Goal: Task Accomplishment & Management: Complete application form

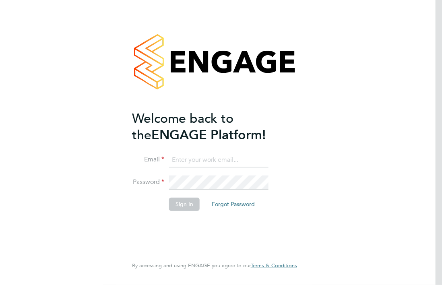
type input "[PERSON_NAME][EMAIL_ADDRESS][PERSON_NAME][DOMAIN_NAME]"
click at [185, 201] on button "Sign In" at bounding box center [184, 204] width 31 height 13
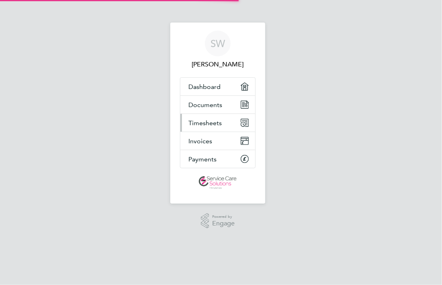
click at [222, 124] on link "Timesheets" at bounding box center [217, 123] width 75 height 18
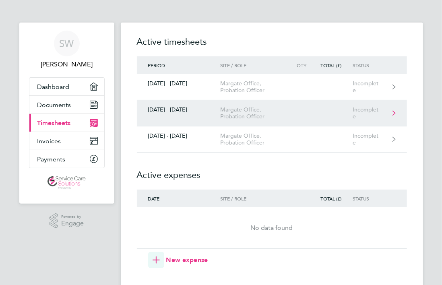
click at [232, 114] on div "Margate Office, Probation Officer" at bounding box center [256, 113] width 70 height 14
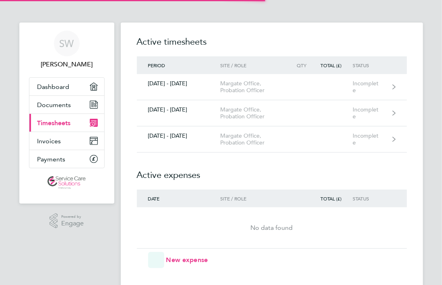
click at [226, 124] on link "[DATE] - [DATE] Margate Office, Probation Officer Incomplete" at bounding box center [272, 113] width 270 height 26
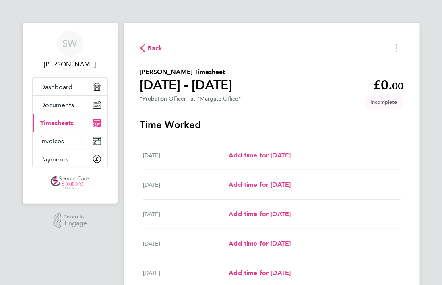
click at [148, 48] on span "Back" at bounding box center [155, 49] width 15 height 10
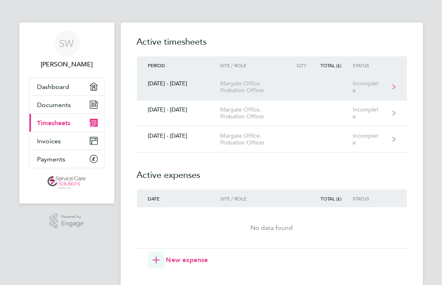
click at [304, 87] on link "15 - 21 Sept 2025 Margate Office, Probation Officer Incomplete" at bounding box center [272, 87] width 270 height 26
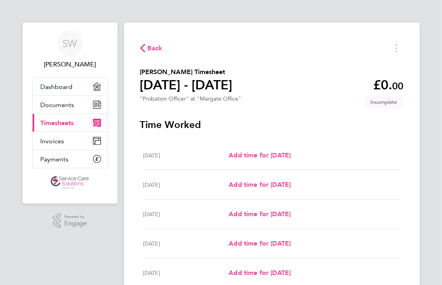
click at [297, 165] on div "Mon 15 Sep Add time for Mon 15 Sep Add time for Mon 15 Sep" at bounding box center [271, 155] width 257 height 29
click at [160, 155] on div "Mon 15 Sep" at bounding box center [186, 156] width 86 height 10
click at [275, 157] on span "Add time for Mon 15 Sep" at bounding box center [260, 155] width 62 height 8
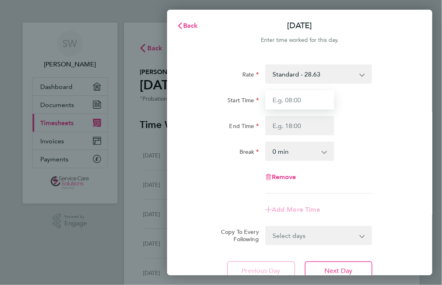
click at [303, 98] on input "Start Time" at bounding box center [300, 99] width 69 height 19
type input "09:00"
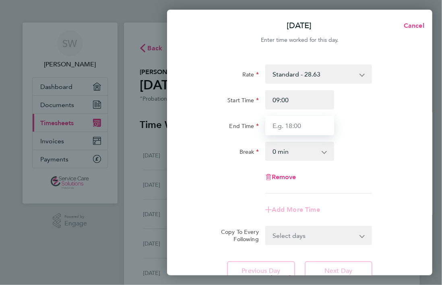
click at [289, 122] on input "End Time" at bounding box center [300, 125] width 69 height 19
click at [305, 131] on input "End Time" at bounding box center [300, 125] width 69 height 19
type input "18:30"
click at [285, 149] on select "0 min 15 min 30 min 45 min 60 min 75 min 90 min" at bounding box center [295, 152] width 58 height 18
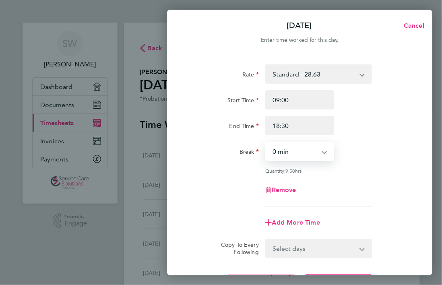
select select "30"
click at [266, 143] on select "0 min 15 min 30 min 45 min 60 min 75 min 90 min" at bounding box center [295, 152] width 58 height 18
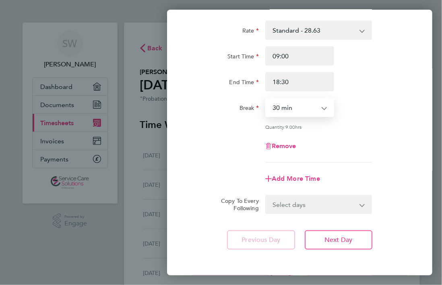
scroll to position [78, 0]
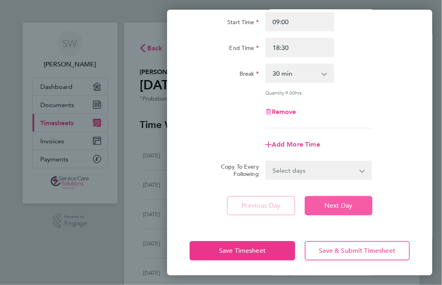
click at [347, 203] on span "Next Day" at bounding box center [339, 206] width 28 height 8
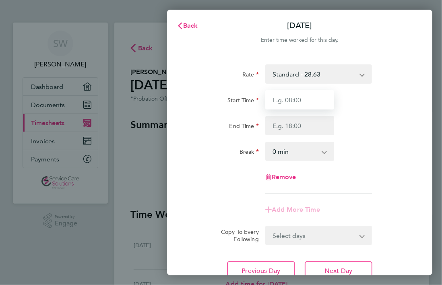
click at [295, 103] on input "Start Time" at bounding box center [300, 99] width 69 height 19
type input "09:00"
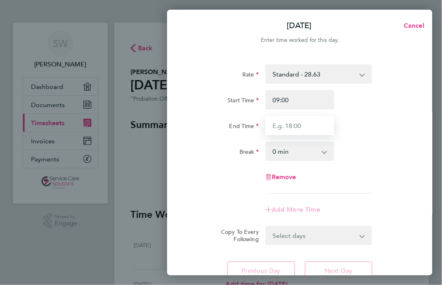
click at [290, 121] on input "End Time" at bounding box center [300, 125] width 69 height 19
type input "18:15"
click at [290, 155] on select "0 min 15 min 30 min 45 min 60 min 75 min 90 min" at bounding box center [295, 152] width 58 height 18
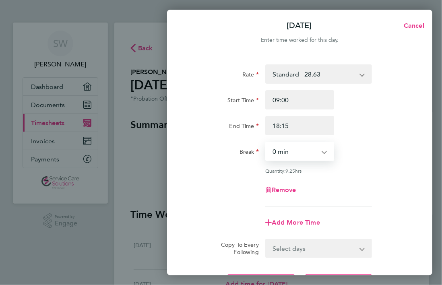
select select "30"
click at [266, 143] on select "0 min 15 min 30 min 45 min 60 min 75 min 90 min" at bounding box center [295, 152] width 58 height 18
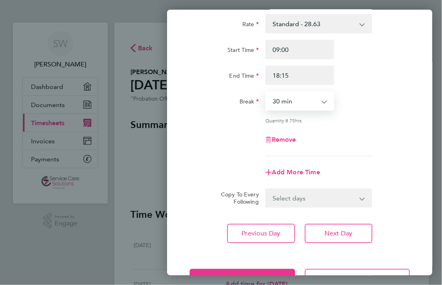
scroll to position [78, 0]
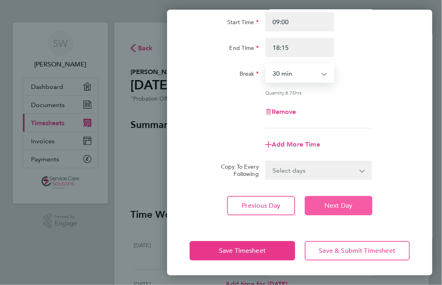
click at [334, 209] on button "Next Day" at bounding box center [339, 205] width 68 height 19
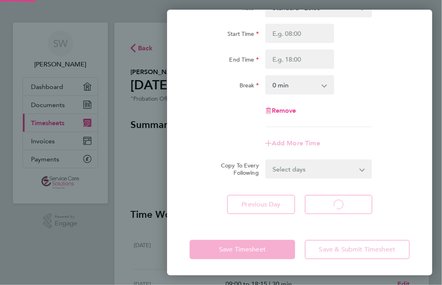
scroll to position [66, 0]
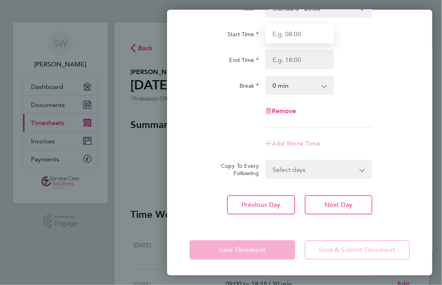
click at [298, 37] on input "Start Time" at bounding box center [300, 33] width 69 height 19
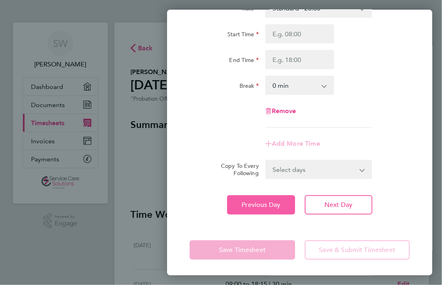
click at [265, 209] on button "Previous Day" at bounding box center [261, 204] width 68 height 19
select select "30"
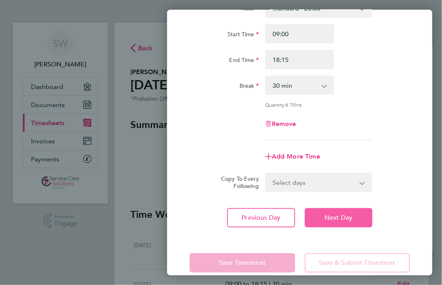
click at [341, 216] on span "Next Day" at bounding box center [339, 218] width 28 height 8
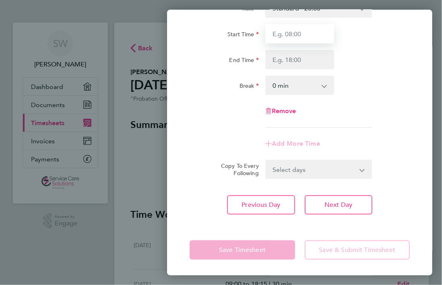
click at [292, 32] on input "Start Time" at bounding box center [300, 33] width 69 height 19
type input "09:00"
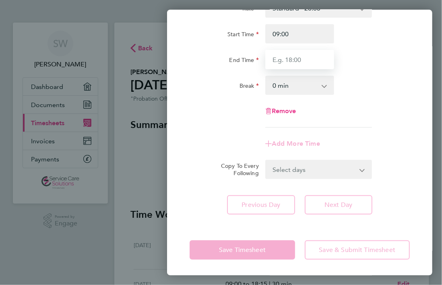
click at [284, 60] on input "End Time" at bounding box center [300, 59] width 69 height 19
click at [280, 62] on input "End Time" at bounding box center [300, 59] width 69 height 19
type input "1"
type input "20:45"
click at [286, 84] on select "0 min 15 min 30 min 45 min 60 min 75 min 90 min" at bounding box center [295, 86] width 58 height 18
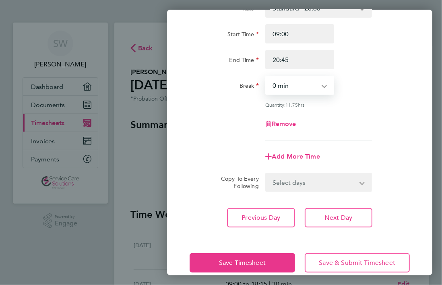
select select "60"
click at [266, 77] on select "0 min 15 min 30 min 45 min 60 min 75 min 90 min" at bounding box center [295, 86] width 58 height 18
click at [352, 221] on span "Next Day" at bounding box center [339, 218] width 28 height 8
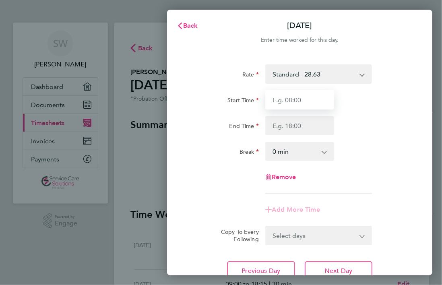
click at [293, 96] on input "Start Time" at bounding box center [300, 99] width 69 height 19
click at [276, 97] on input "Start Time" at bounding box center [300, 99] width 69 height 19
type input "06:00"
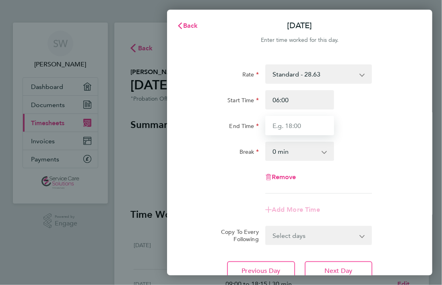
click at [303, 124] on input "End Time" at bounding box center [300, 125] width 69 height 19
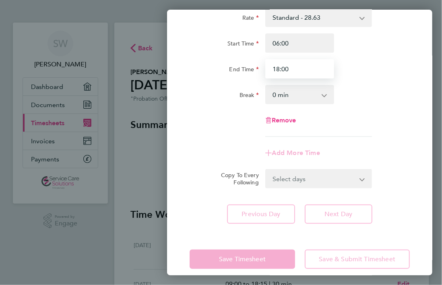
scroll to position [66, 0]
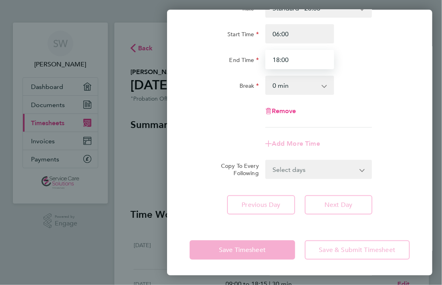
type input "18:00"
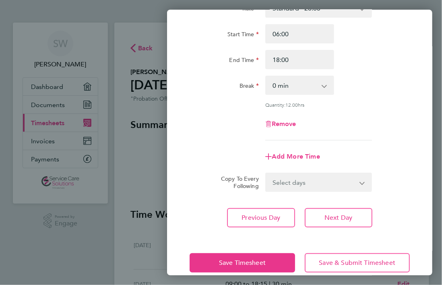
click at [367, 148] on div "Add More Time" at bounding box center [300, 156] width 227 height 19
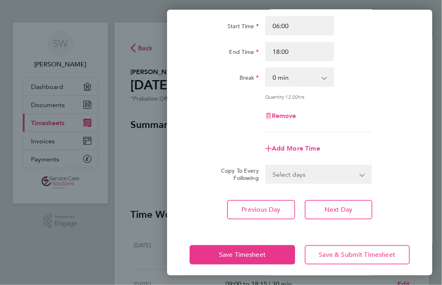
scroll to position [78, 0]
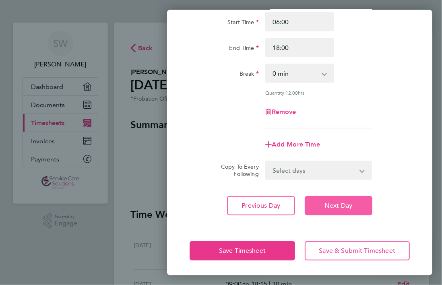
click at [348, 202] on span "Next Day" at bounding box center [339, 206] width 28 height 8
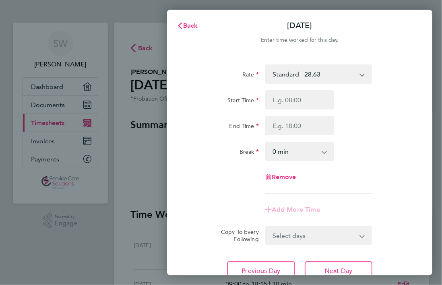
scroll to position [66, 0]
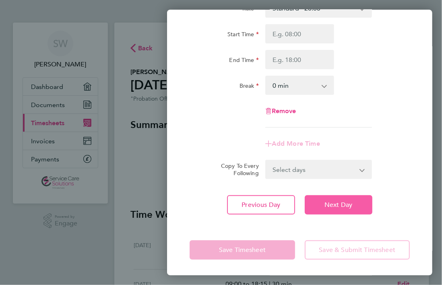
click at [332, 207] on span "Next Day" at bounding box center [339, 205] width 28 height 8
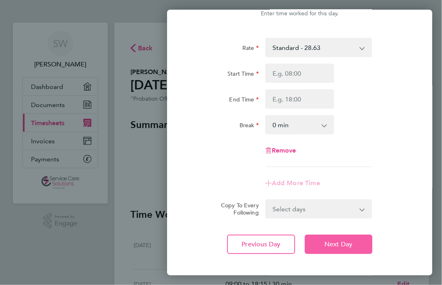
scroll to position [40, 0]
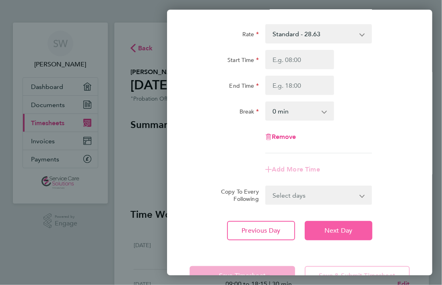
click at [340, 227] on span "Next Day" at bounding box center [339, 231] width 28 height 8
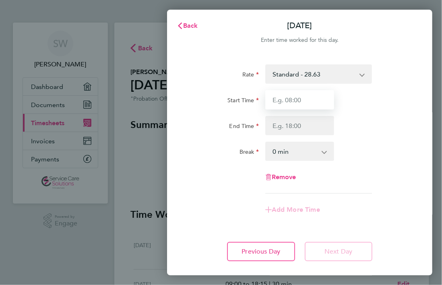
click at [297, 100] on input "Start Time" at bounding box center [300, 99] width 69 height 19
click at [290, 95] on input "Start Time" at bounding box center [300, 99] width 69 height 19
type input "19:00"
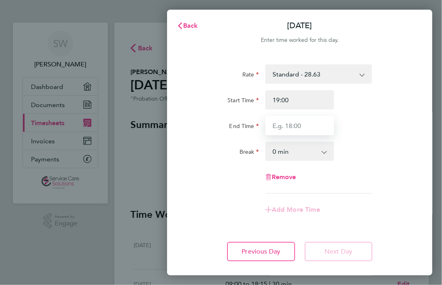
click at [273, 121] on input "End Time" at bounding box center [300, 125] width 69 height 19
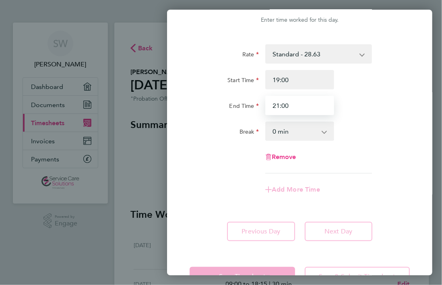
scroll to position [47, 0]
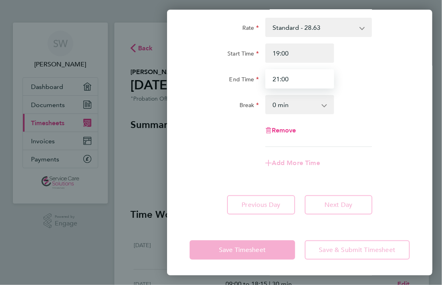
type input "21:00"
click at [385, 145] on div "Rate Standard - 28.63 Start Time 19:00 End Time 21:00 Break 0 min 15 min 30 min…" at bounding box center [300, 82] width 220 height 129
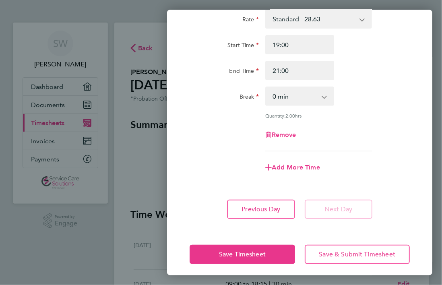
scroll to position [59, 0]
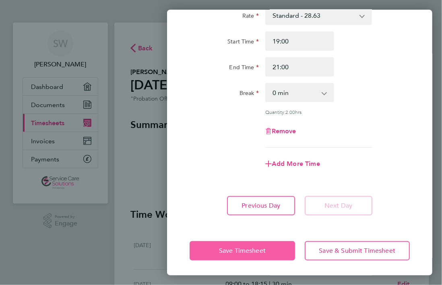
click at [255, 247] on span "Save Timesheet" at bounding box center [242, 251] width 47 height 8
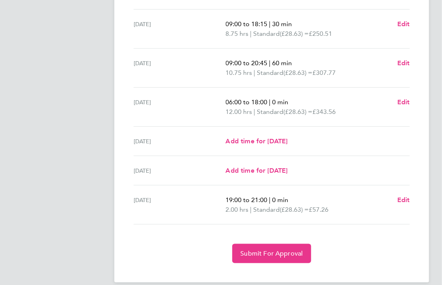
scroll to position [270, 0]
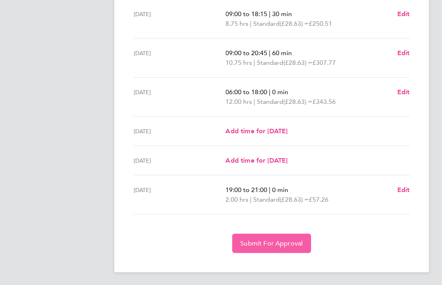
click at [280, 241] on span "Submit For Approval" at bounding box center [272, 244] width 62 height 8
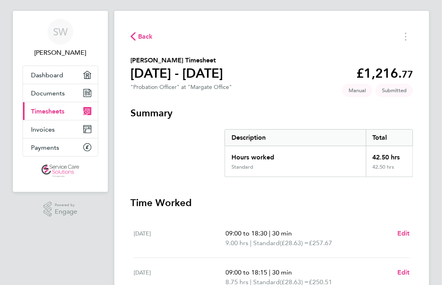
scroll to position [0, 0]
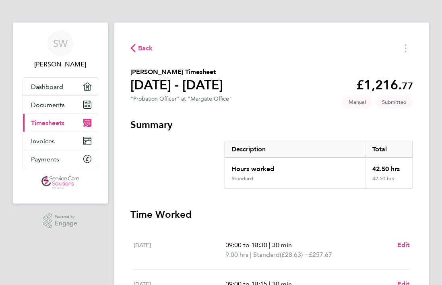
click at [135, 47] on icon "button" at bounding box center [133, 48] width 5 height 8
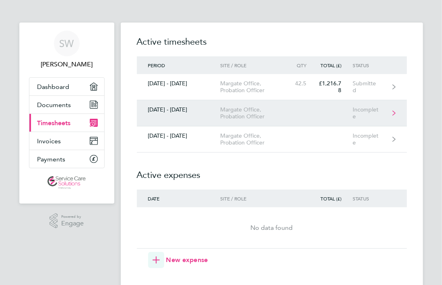
click at [258, 114] on div "Margate Office, Probation Officer" at bounding box center [256, 113] width 70 height 14
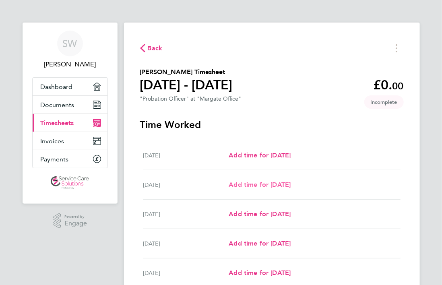
click at [291, 190] on link "Add time for [DATE]" at bounding box center [260, 185] width 62 height 10
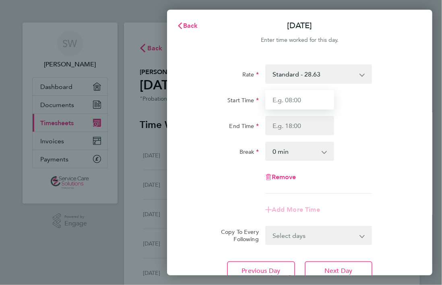
click at [314, 99] on input "Start Time" at bounding box center [300, 99] width 69 height 19
type input "19:00"
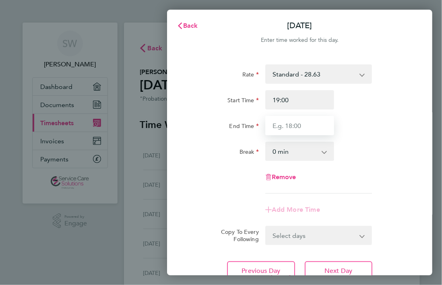
type input "21:00"
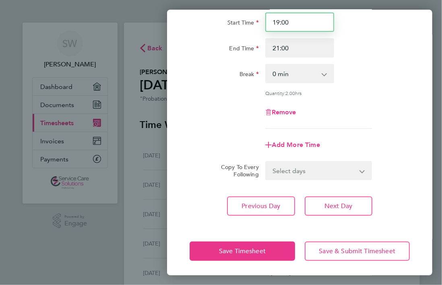
scroll to position [78, 0]
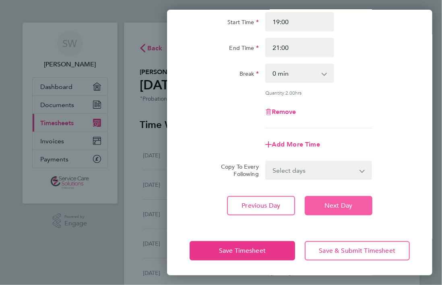
click at [338, 205] on span "Next Day" at bounding box center [339, 206] width 28 height 8
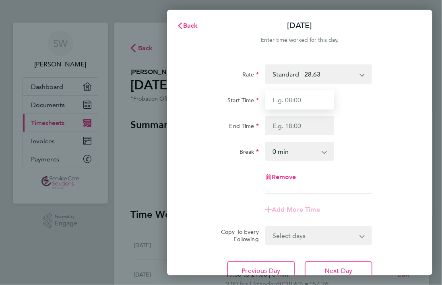
click at [304, 104] on input "Start Time" at bounding box center [300, 99] width 69 height 19
type input "19:00"
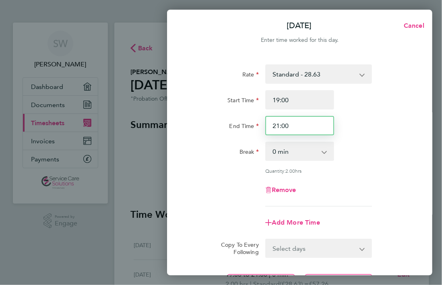
click at [301, 128] on input "21:00" at bounding box center [300, 125] width 69 height 19
type input "2"
type input "00:00"
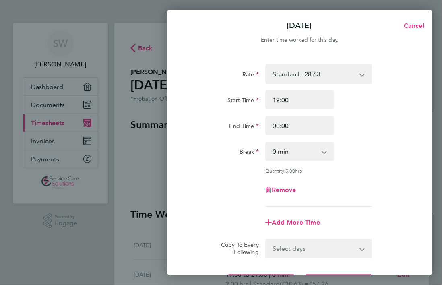
click at [366, 147] on div "Break 0 min 15 min 30 min 45 min 60 min 75 min 90 min" at bounding box center [300, 151] width 227 height 19
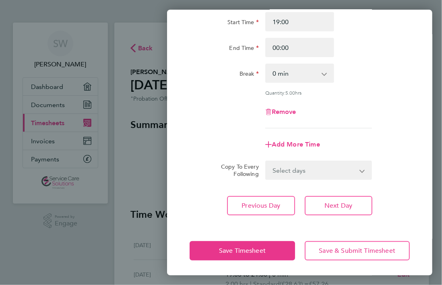
scroll to position [38, 0]
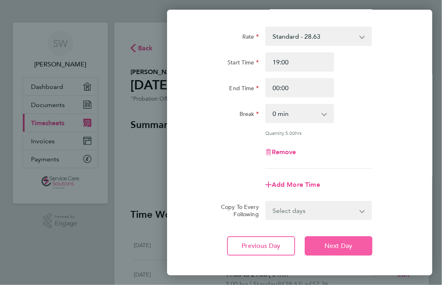
drag, startPoint x: 348, startPoint y: 242, endPoint x: 348, endPoint y: 214, distance: 28.2
click at [347, 242] on span "Next Day" at bounding box center [339, 246] width 28 height 8
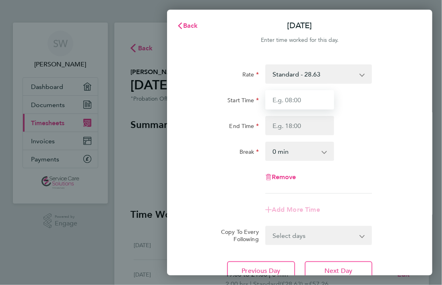
click at [289, 98] on input "Start Time" at bounding box center [300, 99] width 69 height 19
type input "16:00"
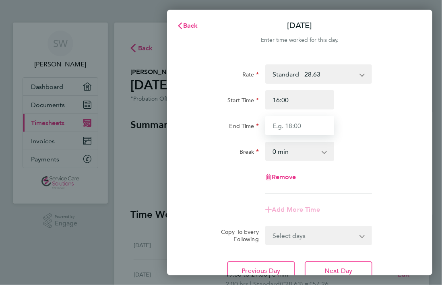
click at [316, 130] on input "End Time" at bounding box center [300, 125] width 69 height 19
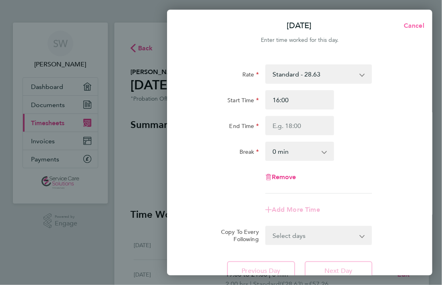
click at [416, 26] on span "Cancel" at bounding box center [413, 26] width 23 height 8
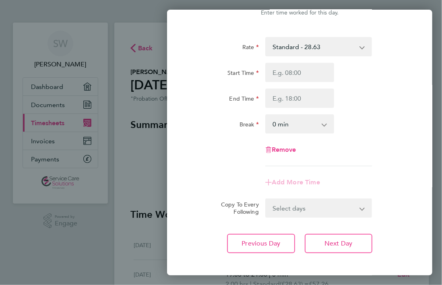
scroll to position [66, 0]
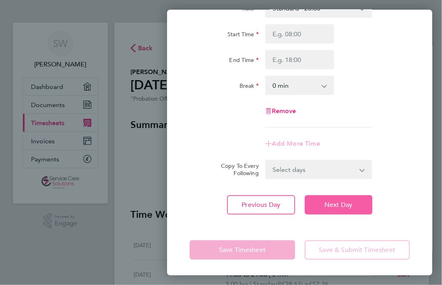
click at [341, 206] on span "Next Day" at bounding box center [339, 205] width 28 height 8
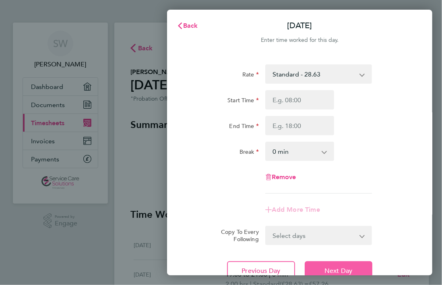
scroll to position [66, 0]
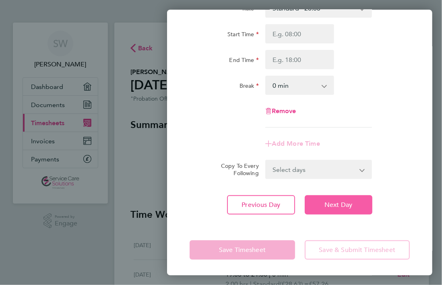
click at [340, 201] on span "Next Day" at bounding box center [339, 205] width 28 height 8
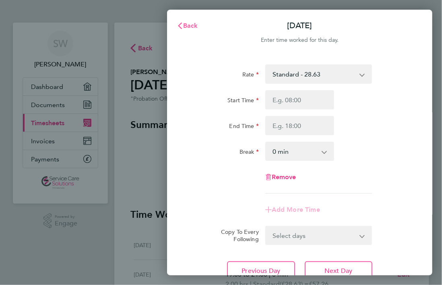
click at [191, 26] on span "Back" at bounding box center [190, 26] width 15 height 8
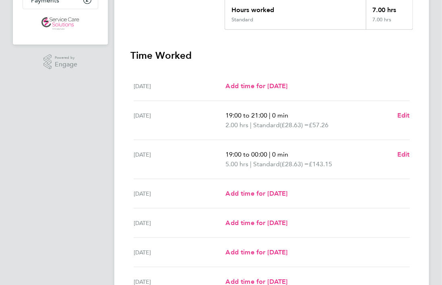
scroll to position [161, 0]
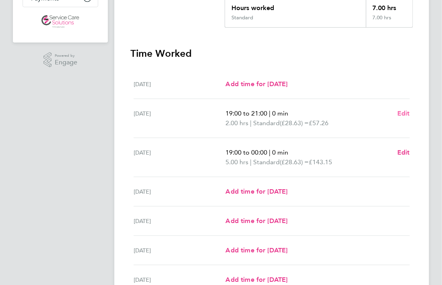
click at [407, 110] on span "Edit" at bounding box center [404, 114] width 12 height 8
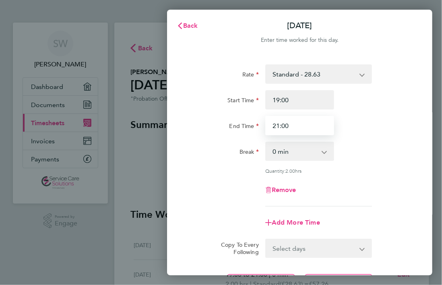
click at [309, 125] on input "21:00" at bounding box center [300, 125] width 69 height 19
drag, startPoint x: 309, startPoint y: 125, endPoint x: 259, endPoint y: 125, distance: 49.2
click at [259, 125] on div "End Time 21:00" at bounding box center [300, 125] width 227 height 19
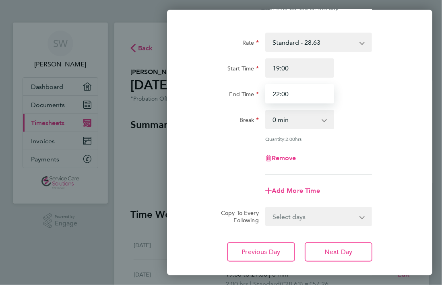
scroll to position [78, 0]
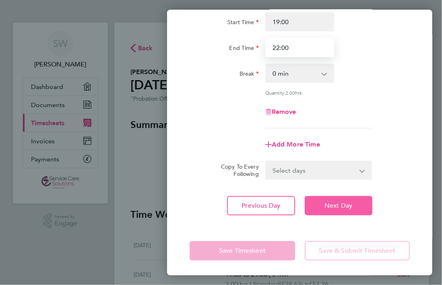
type input "22:00"
click at [332, 205] on span "Next Day" at bounding box center [339, 206] width 28 height 8
click at [343, 205] on span "Next Day" at bounding box center [339, 206] width 28 height 8
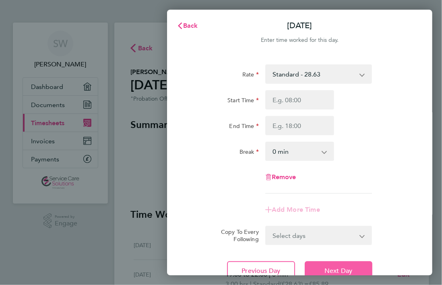
scroll to position [66, 0]
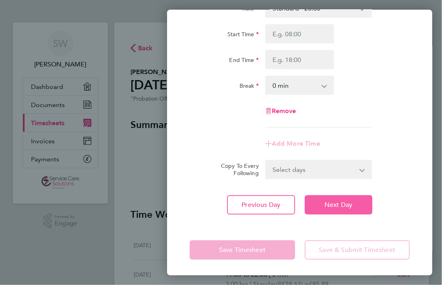
click at [342, 203] on span "Next Day" at bounding box center [339, 205] width 28 height 8
click at [340, 206] on span "Next Day" at bounding box center [339, 205] width 28 height 8
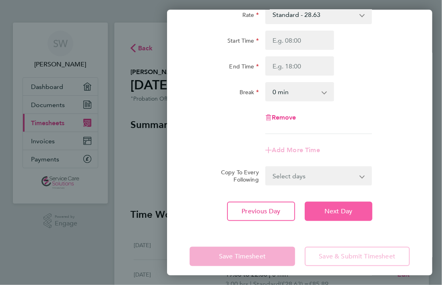
scroll to position [66, 0]
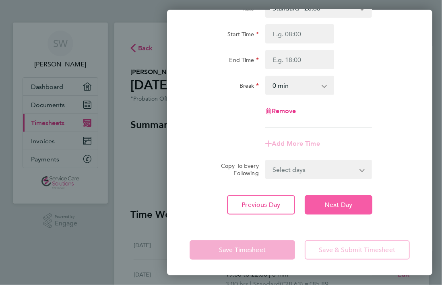
click at [340, 205] on span "Next Day" at bounding box center [339, 205] width 28 height 8
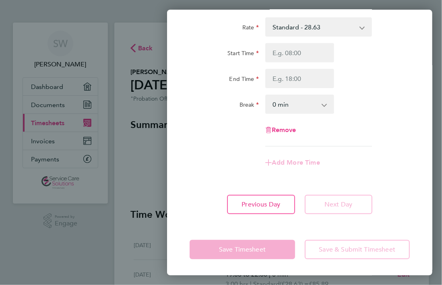
scroll to position [47, 0]
click at [280, 54] on input "Start Time" at bounding box center [300, 53] width 69 height 19
type input "16:00"
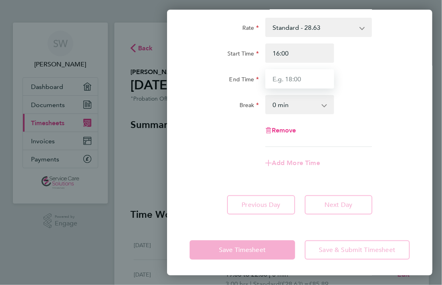
click at [290, 73] on input "End Time" at bounding box center [300, 78] width 69 height 19
click at [282, 82] on input "End Time" at bounding box center [300, 78] width 69 height 19
type input "18:45"
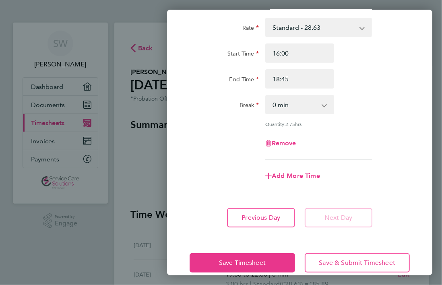
click at [364, 99] on div "Break 0 min 15 min 30 min 45 min 60 min 75 min 90 min" at bounding box center [300, 104] width 227 height 19
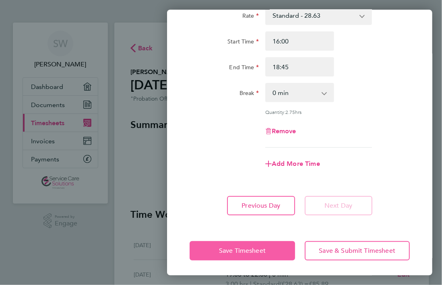
click at [240, 247] on span "Save Timesheet" at bounding box center [242, 251] width 47 height 8
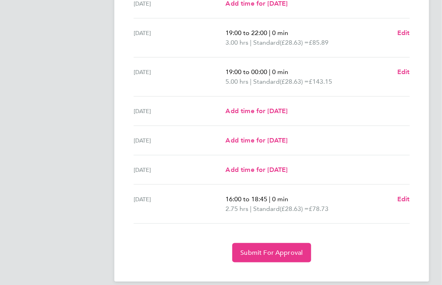
scroll to position [251, 0]
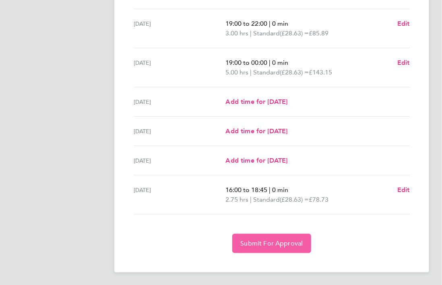
click at [268, 243] on span "Submit For Approval" at bounding box center [272, 244] width 62 height 8
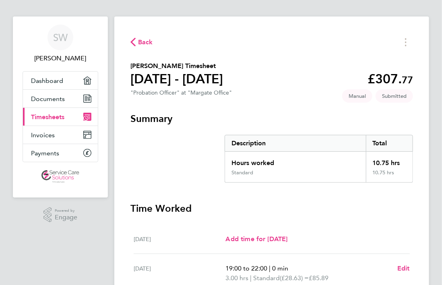
scroll to position [0, 0]
